Goal: Task Accomplishment & Management: Use online tool/utility

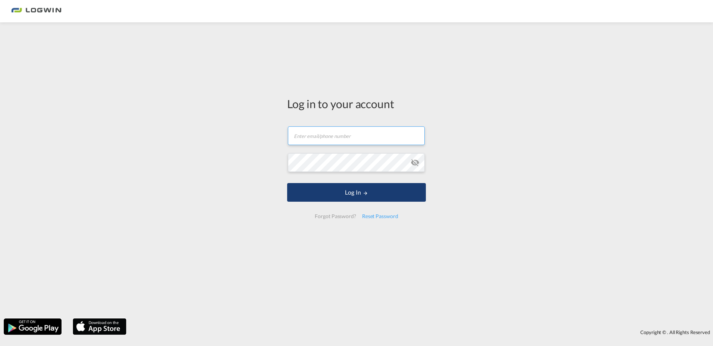
type input "nicole.boy@logwin-logistics.com"
click at [338, 188] on button "Log In" at bounding box center [356, 192] width 139 height 19
